Goal: Task Accomplishment & Management: Use online tool/utility

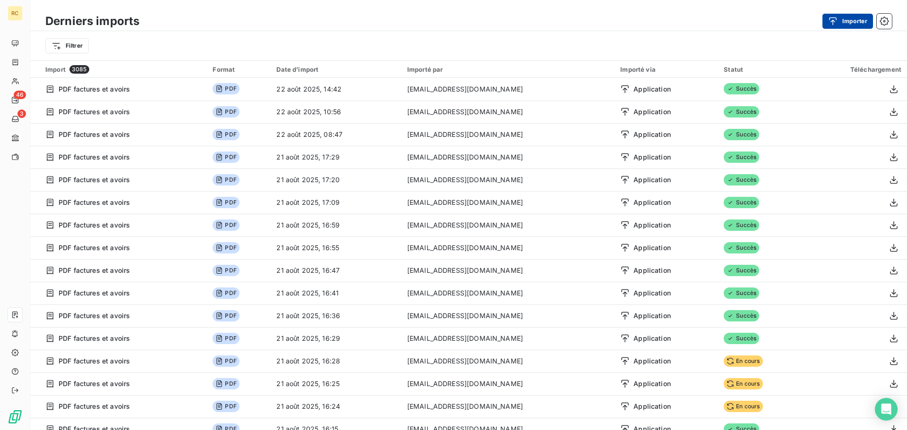
click at [842, 25] on div "button" at bounding box center [835, 21] width 14 height 9
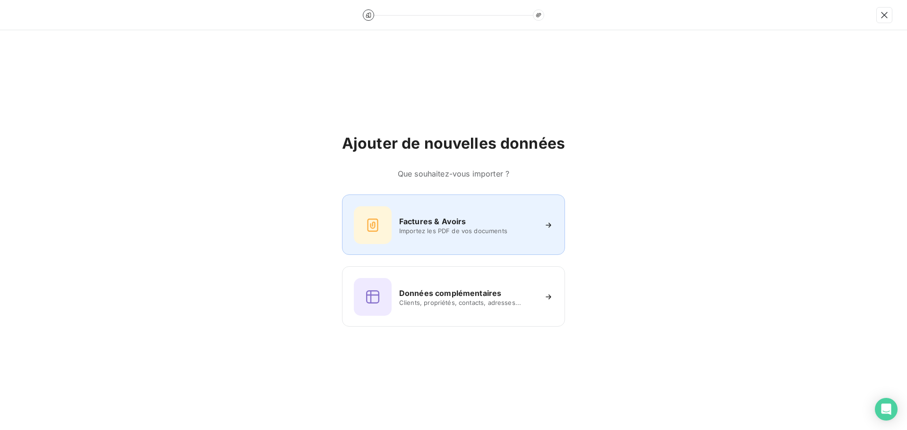
click at [440, 237] on div "Factures & Avoirs Importez les PDF de vos documents" at bounding box center [453, 225] width 199 height 38
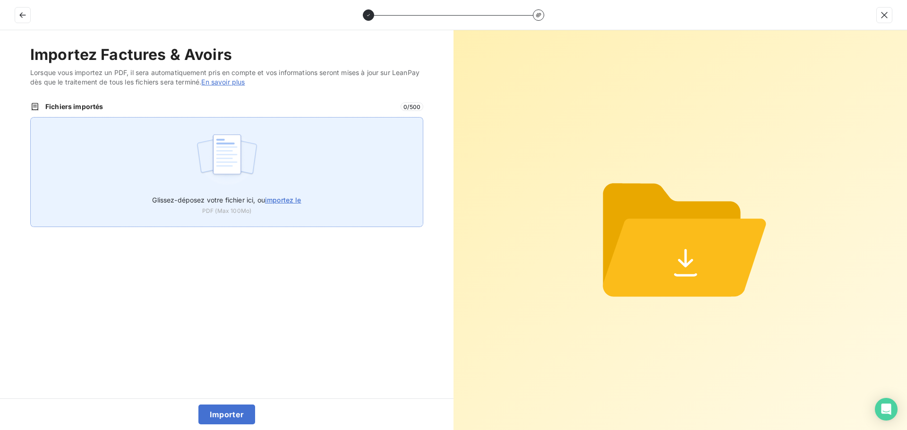
click at [247, 164] on img at bounding box center [227, 159] width 63 height 60
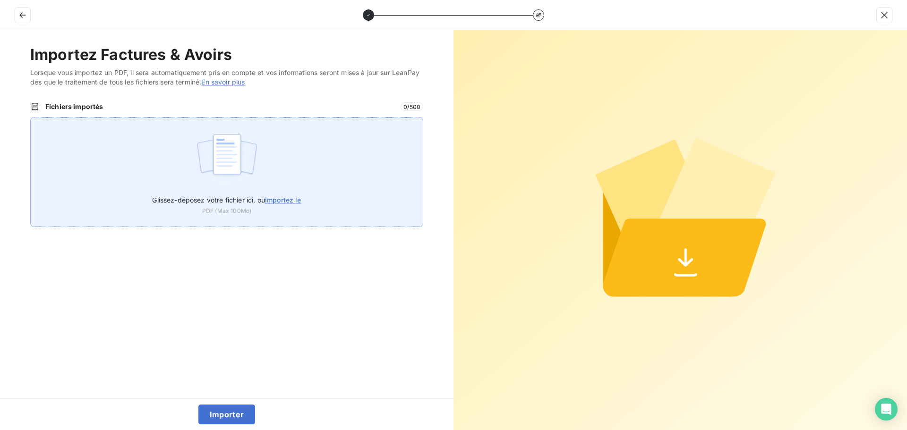
type input "C:\fakepath\FC38637.pdf"
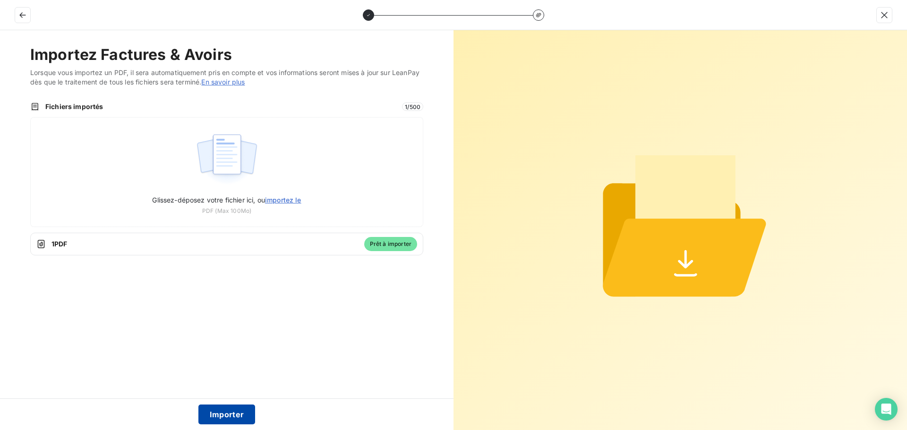
click at [228, 419] on button "Importer" at bounding box center [226, 415] width 57 height 20
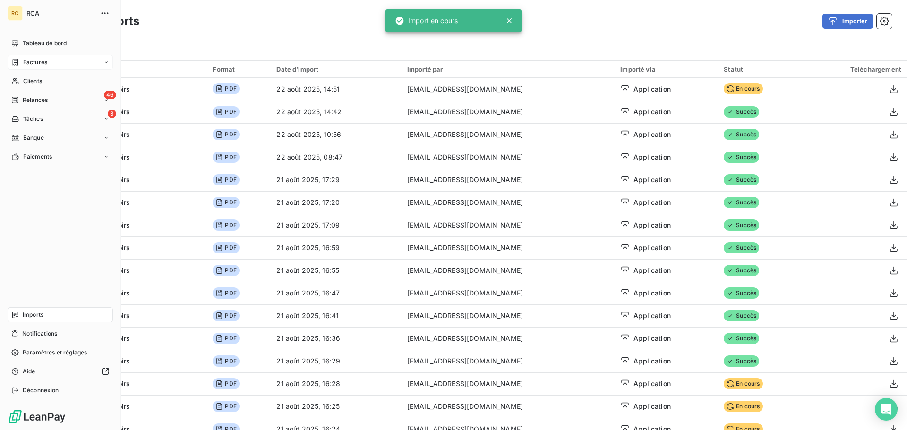
click at [34, 64] on span "Factures" at bounding box center [35, 62] width 24 height 9
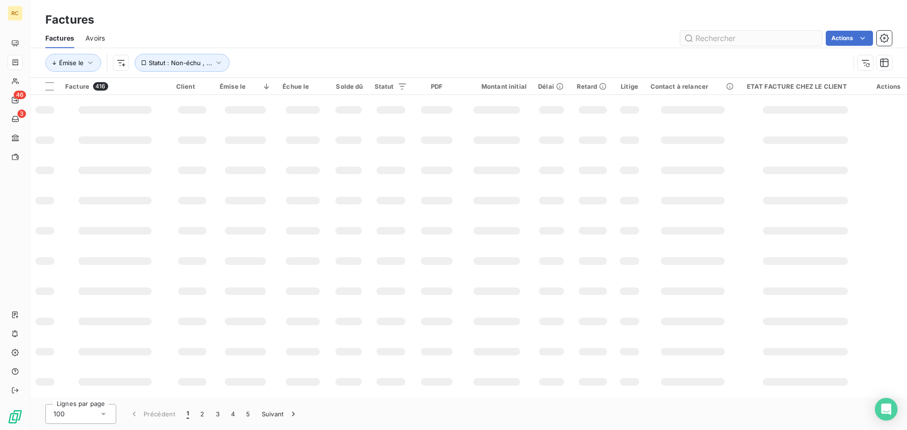
click at [711, 37] on input "text" at bounding box center [751, 38] width 142 height 15
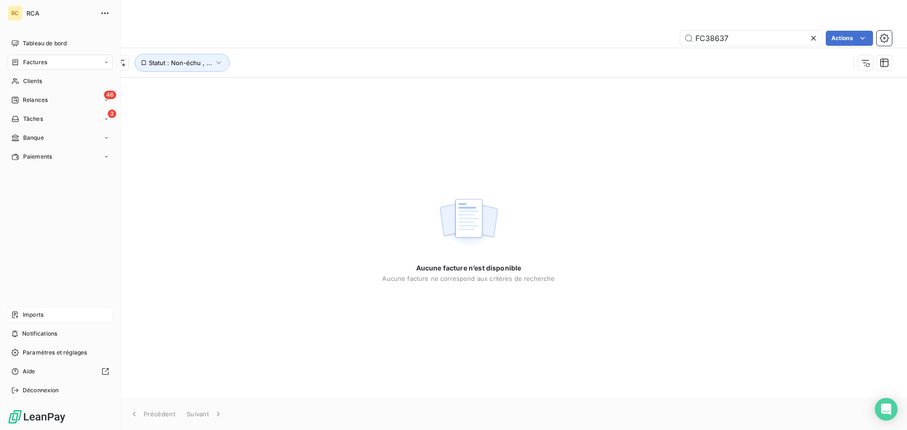
type input "FC38637"
click at [44, 319] on div "Imports" at bounding box center [60, 314] width 105 height 15
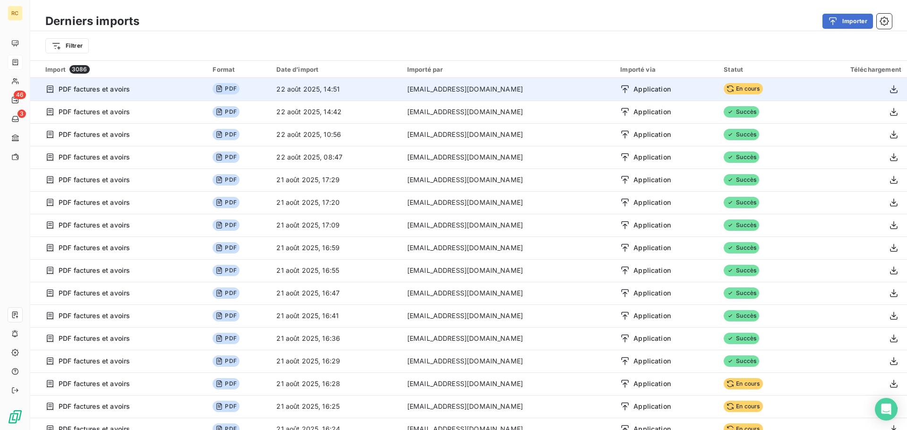
click at [726, 85] on icon at bounding box center [730, 89] width 8 height 8
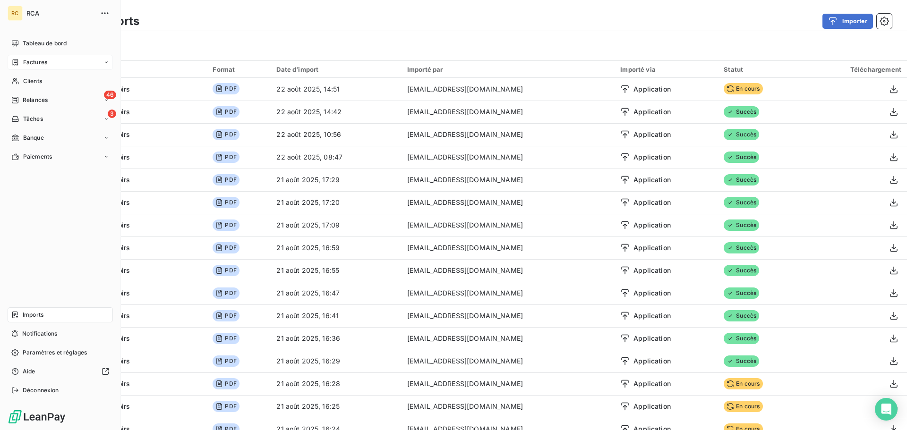
click at [46, 65] on span "Factures" at bounding box center [35, 62] width 24 height 9
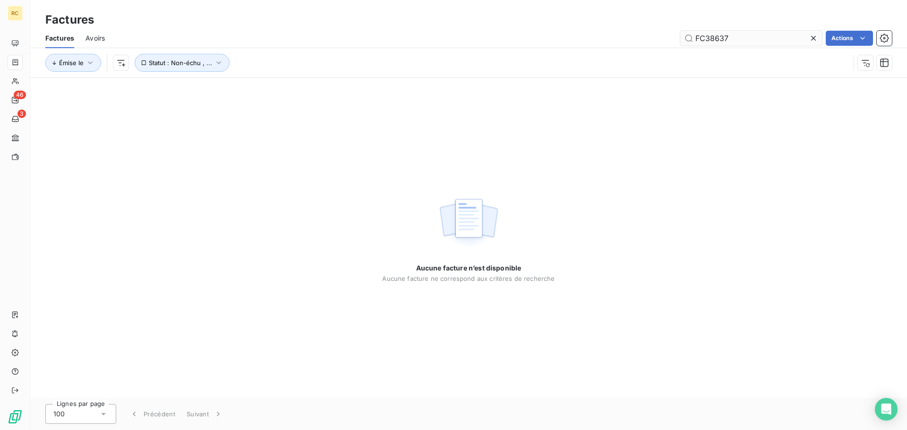
click at [761, 37] on input "FC38637" at bounding box center [751, 38] width 142 height 15
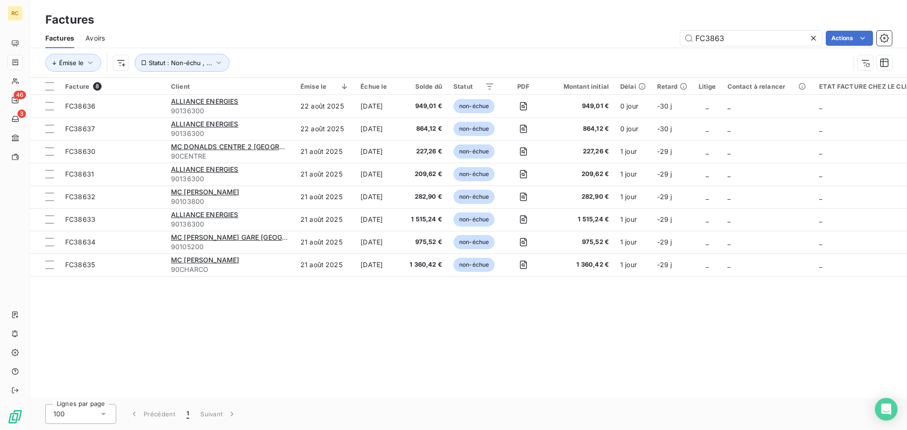
type input "FC38637"
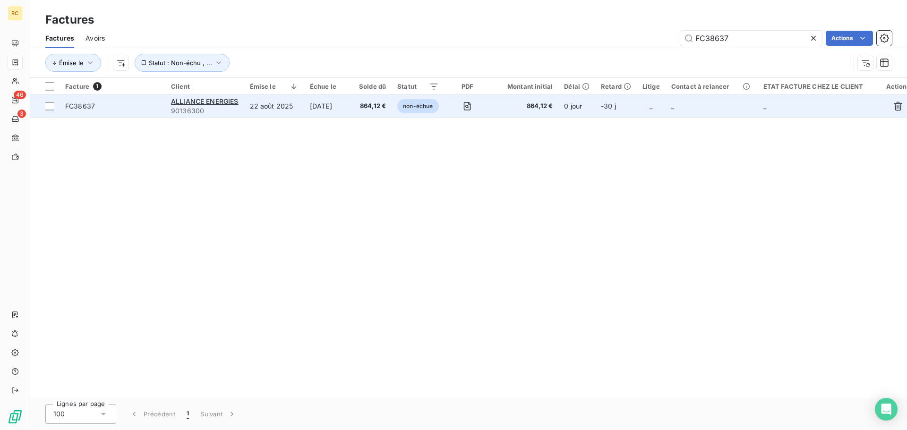
click at [75, 106] on span "FC38637" at bounding box center [80, 106] width 30 height 8
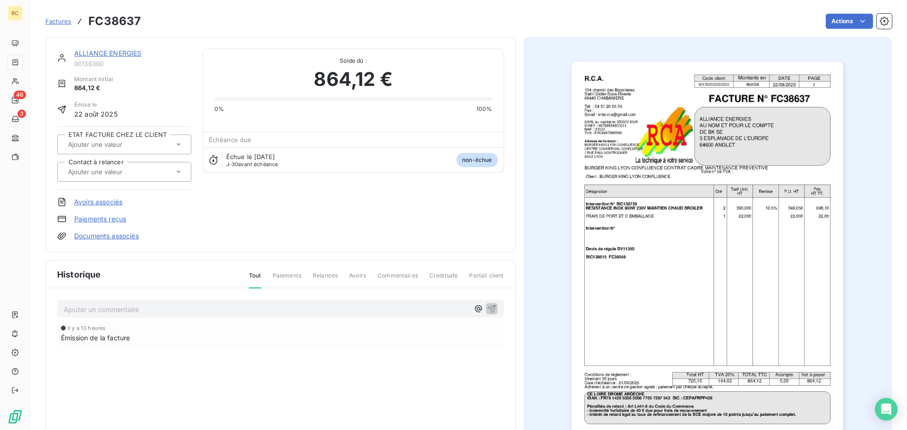
click at [125, 237] on link "Documents associés" at bounding box center [106, 235] width 65 height 9
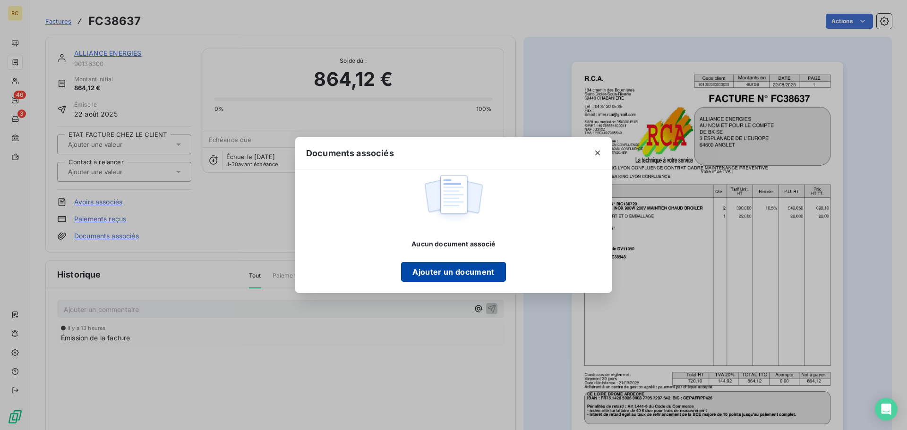
click at [434, 273] on button "Ajouter un document" at bounding box center [453, 272] width 104 height 20
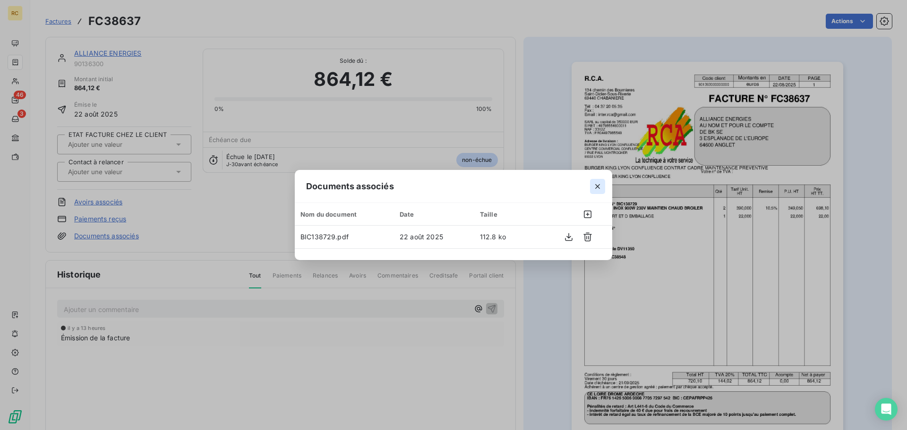
click at [597, 186] on icon "button" at bounding box center [597, 186] width 5 height 5
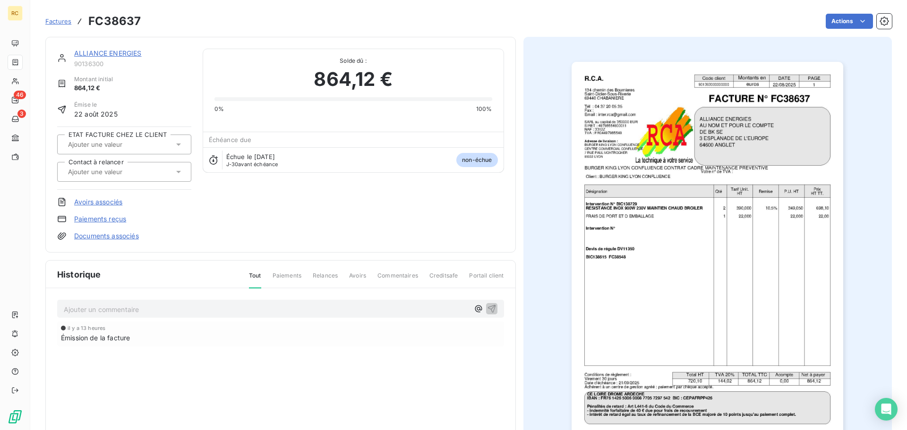
click at [380, 226] on div "ALLIANCE ENERGIES 90136300 Montant initial 864,12 € Émise le 22 août 2025 ETAT …" at bounding box center [280, 145] width 447 height 192
